Goal: Information Seeking & Learning: Learn about a topic

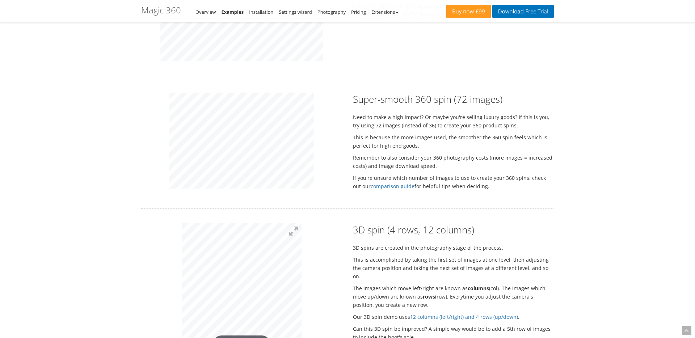
scroll to position [697, 0]
click at [321, 160] on div at bounding box center [242, 143] width 212 height 98
click at [158, 149] on div at bounding box center [242, 143] width 212 height 98
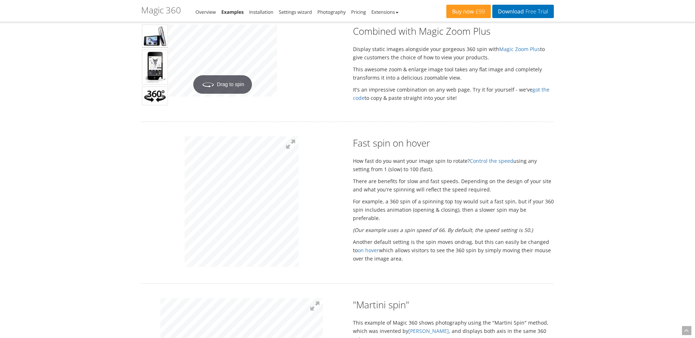
scroll to position [350, 0]
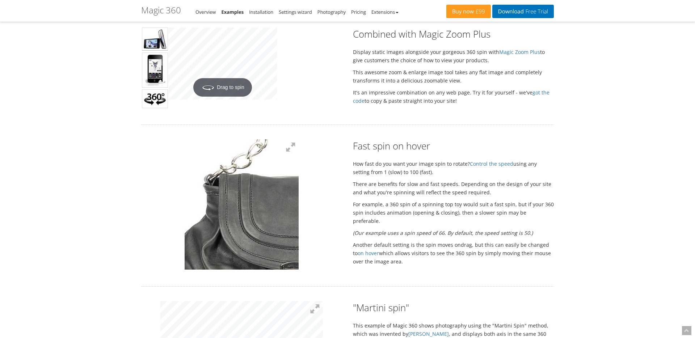
click at [152, 228] on div at bounding box center [242, 205] width 212 height 132
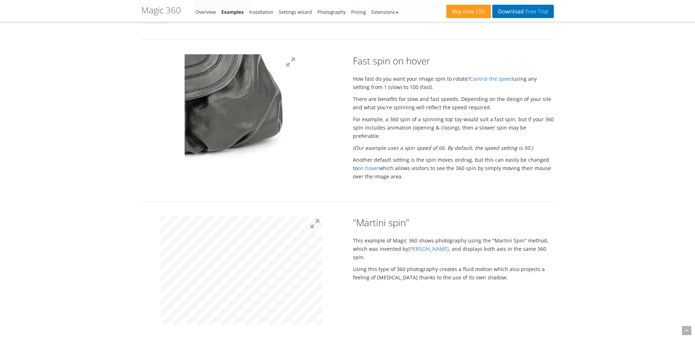
scroll to position [442, 0]
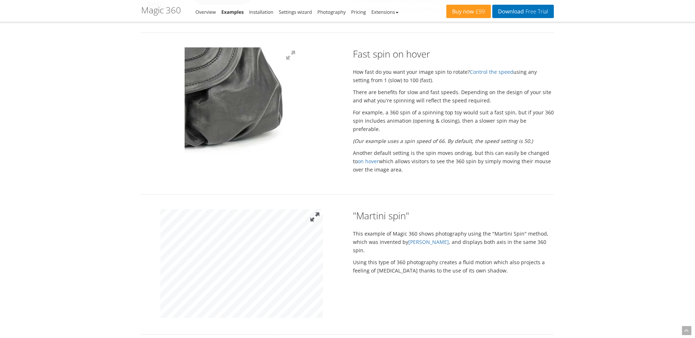
click at [312, 221] on button at bounding box center [315, 217] width 16 height 16
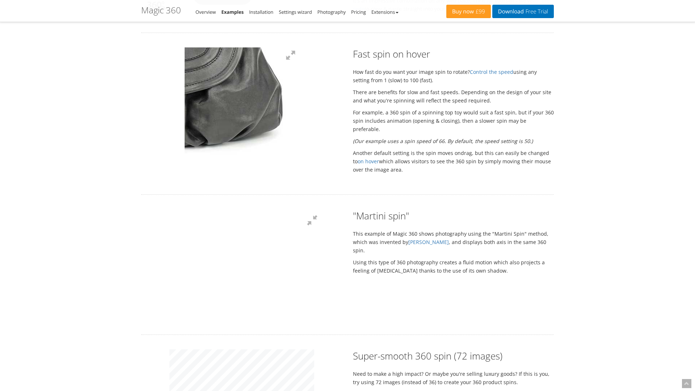
click at [323, 210] on div at bounding box center [241, 264] width 162 height 109
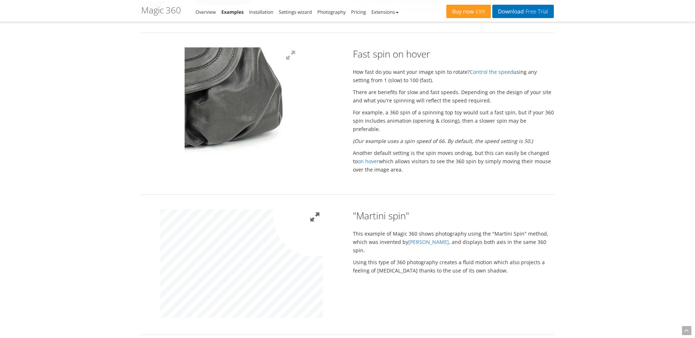
click at [314, 216] on button at bounding box center [315, 217] width 16 height 16
click at [283, 293] on img at bounding box center [191, 226] width 362 height 241
click at [326, 266] on div at bounding box center [242, 264] width 212 height 111
click at [238, 314] on img at bounding box center [237, 199] width 362 height 241
click at [314, 215] on button at bounding box center [315, 217] width 16 height 16
